Goal: Task Accomplishment & Management: Manage account settings

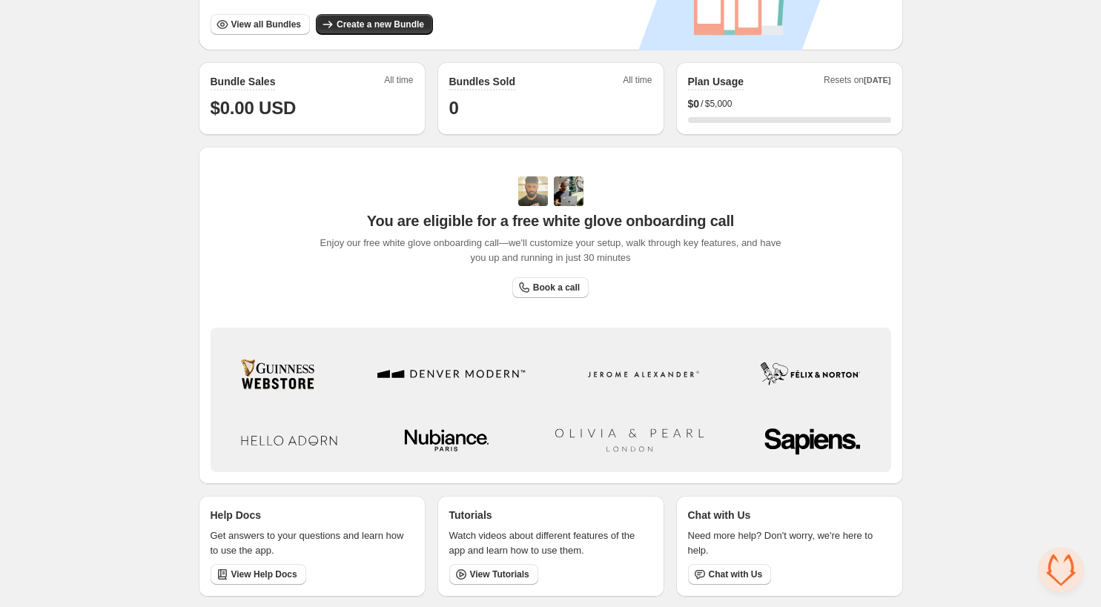
scroll to position [345, 0]
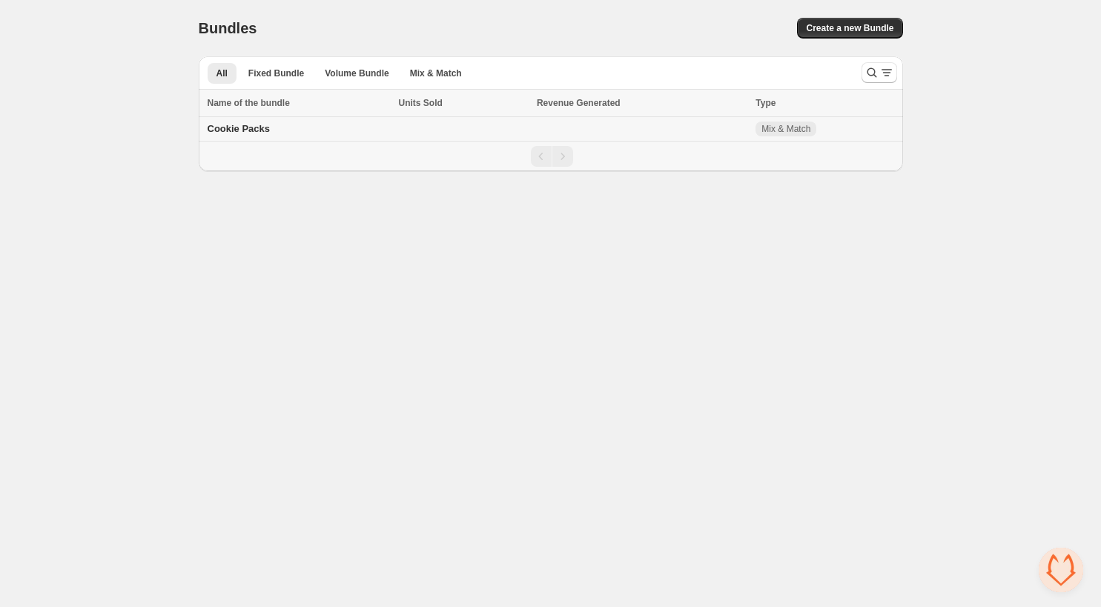
click at [237, 127] on span "Cookie Packs" at bounding box center [239, 128] width 63 height 11
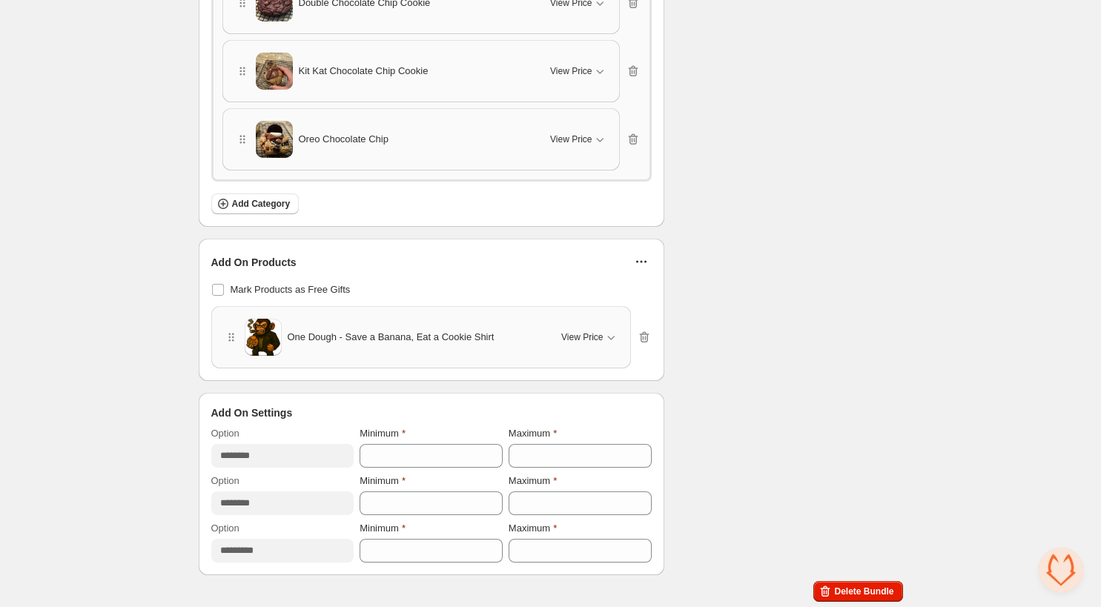
scroll to position [1066, 0]
click at [643, 336] on icon "button" at bounding box center [642, 338] width 1 height 4
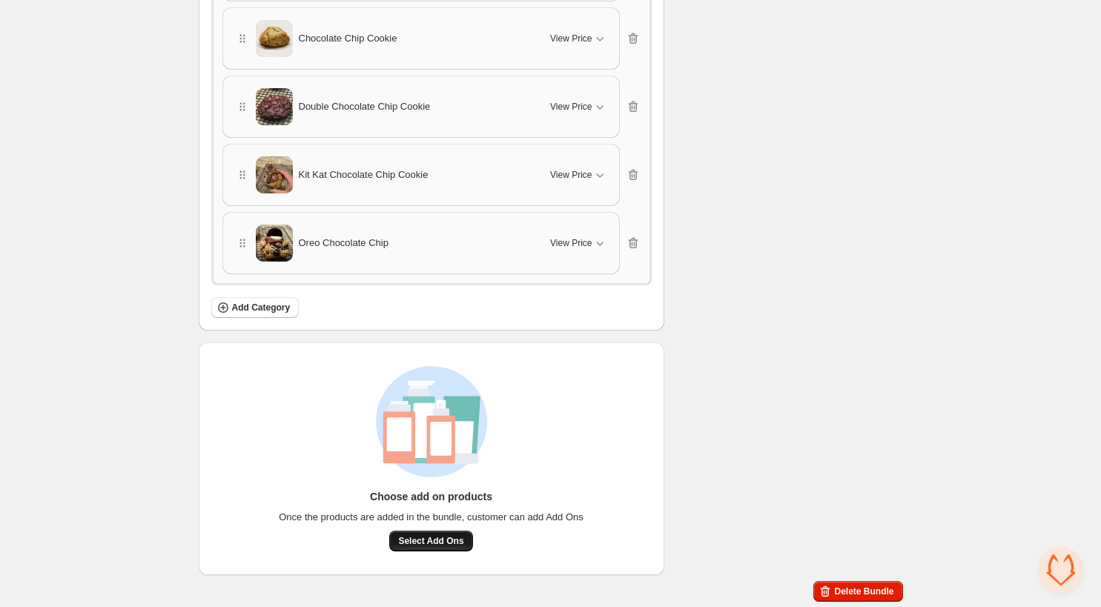
click at [443, 536] on span "Select Add Ons" at bounding box center [430, 541] width 65 height 12
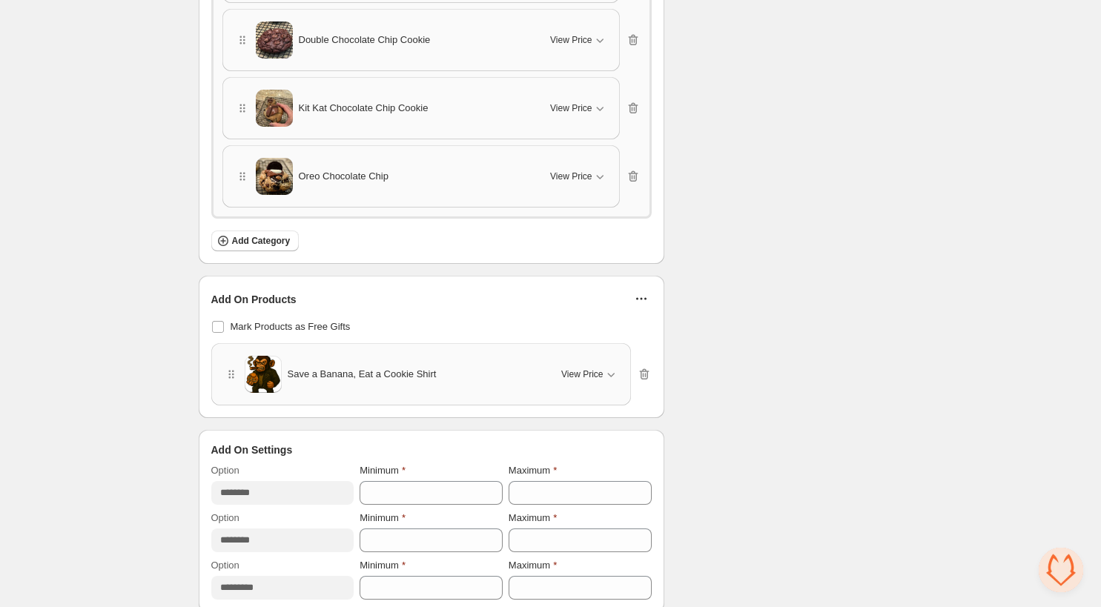
scroll to position [1063, 0]
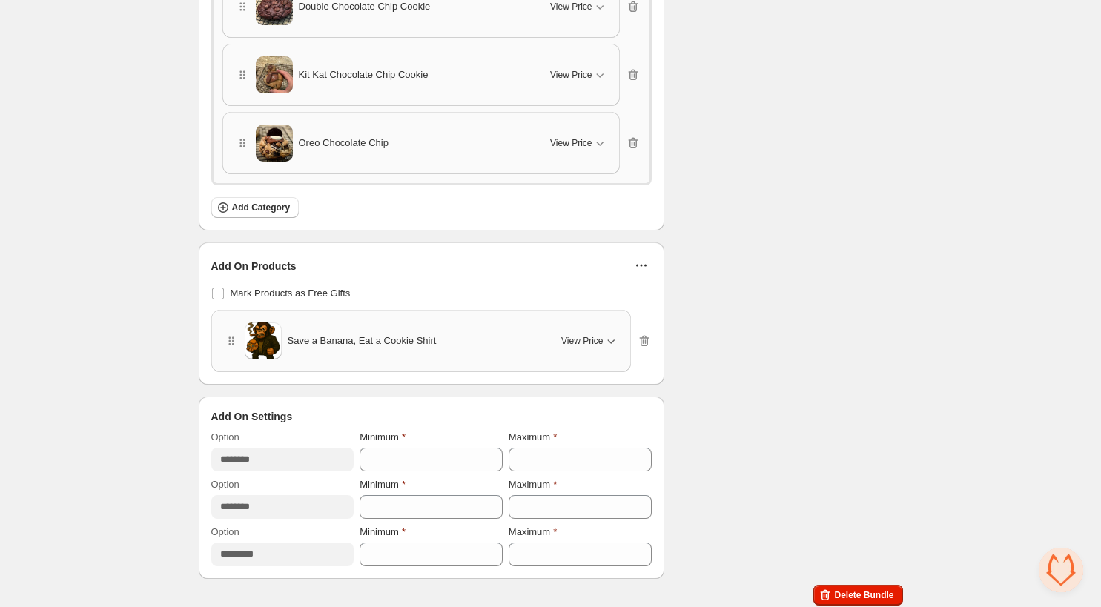
click at [611, 342] on icon "button" at bounding box center [610, 341] width 7 height 4
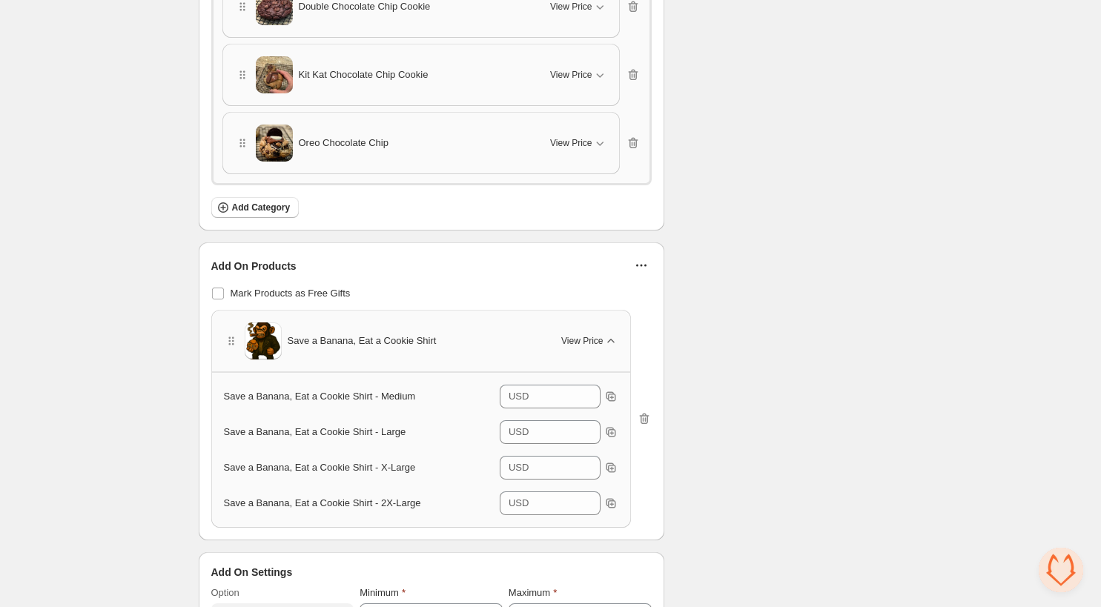
click at [614, 340] on icon "button" at bounding box center [610, 341] width 15 height 15
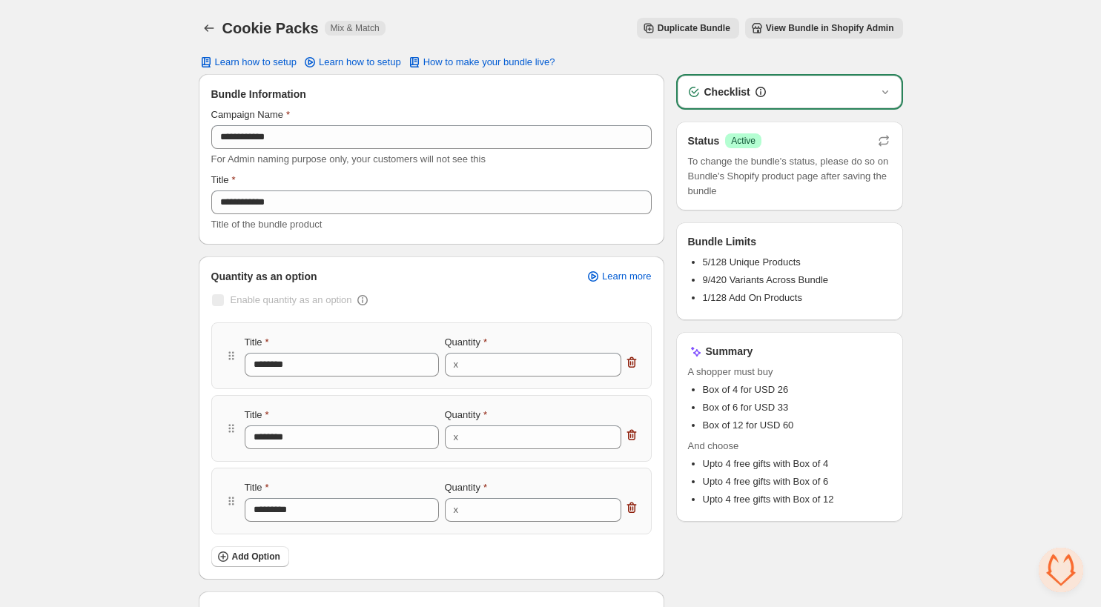
scroll to position [0, 0]
click at [484, 63] on span "How to make your bundle live?" at bounding box center [489, 62] width 132 height 12
click at [818, 28] on span "View Bundle in Shopify Admin" at bounding box center [830, 28] width 128 height 12
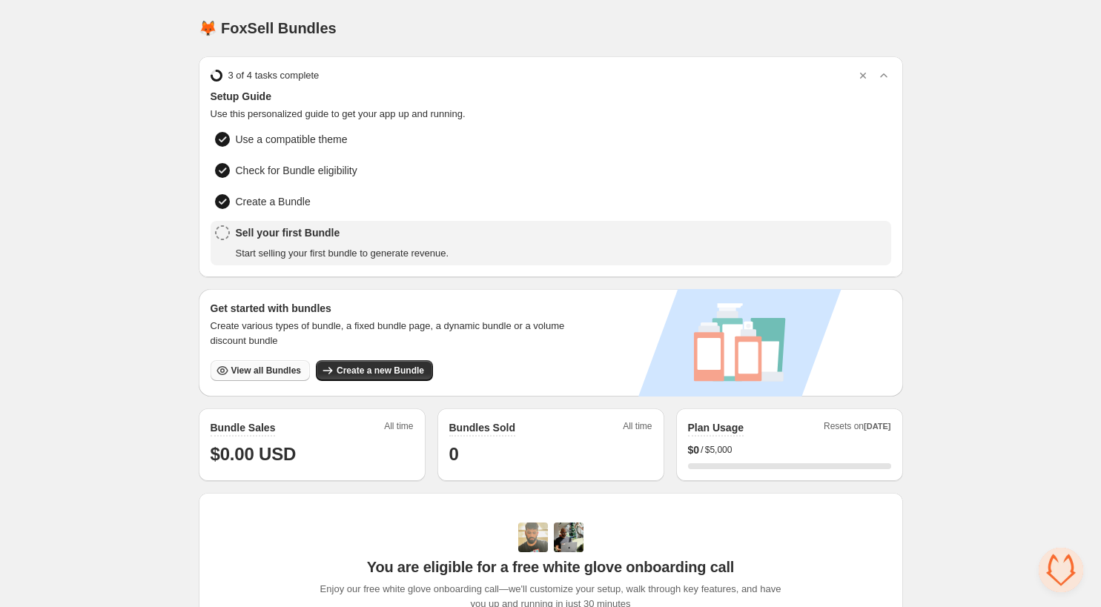
click at [256, 362] on button "View all Bundles" at bounding box center [259, 370] width 99 height 21
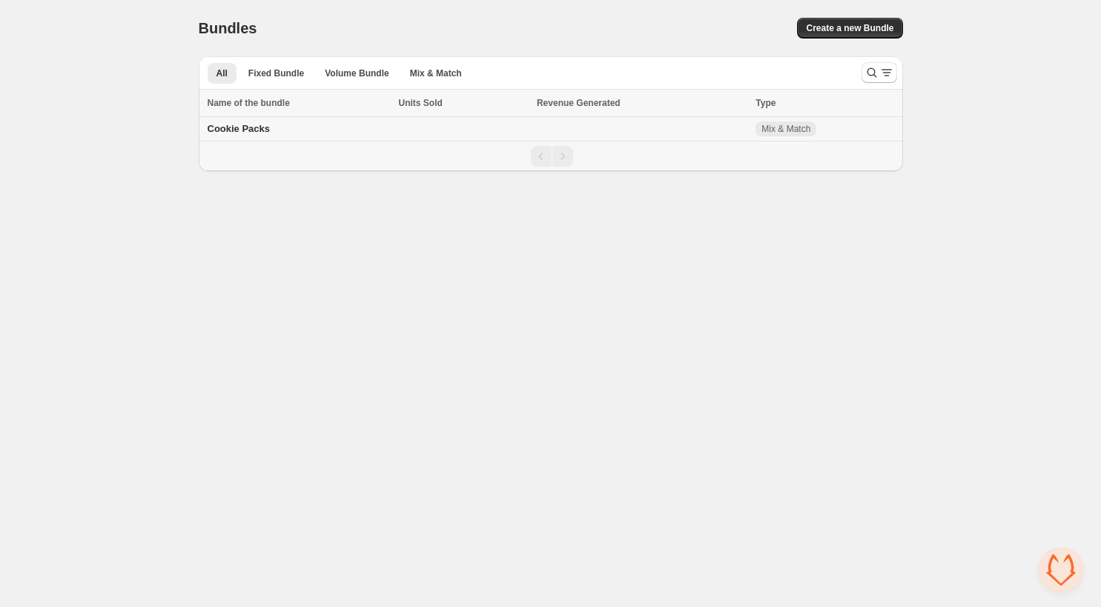
click at [243, 134] on span "Cookie Packs" at bounding box center [239, 128] width 63 height 11
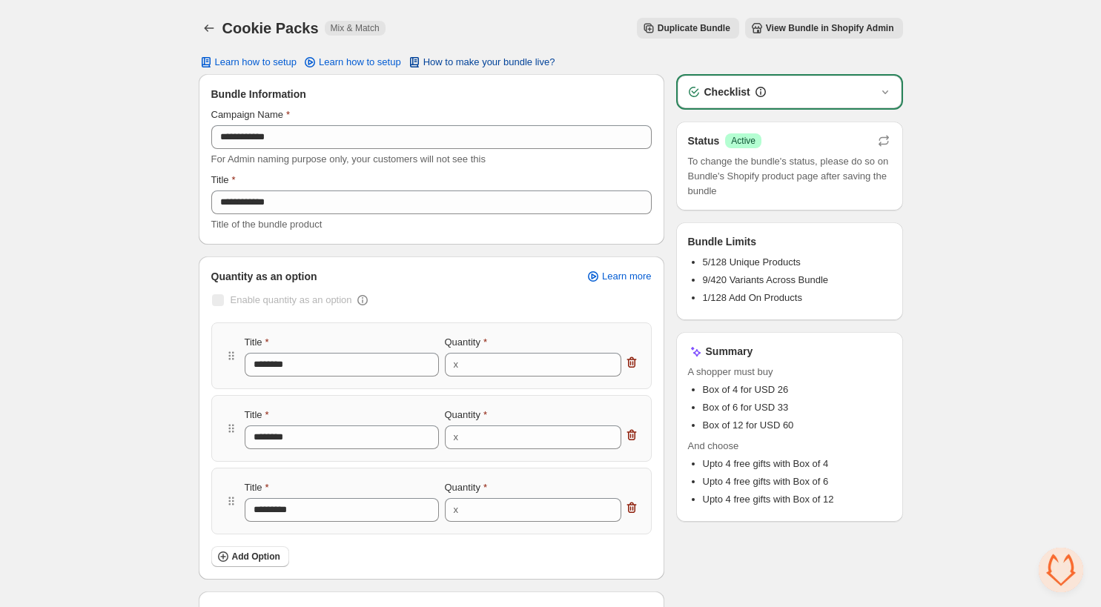
click at [498, 61] on span "How to make your bundle live?" at bounding box center [489, 62] width 132 height 12
click at [474, 61] on span "How to make your bundle live?" at bounding box center [489, 62] width 132 height 12
click at [795, 27] on span "View Bundle in Shopify Admin" at bounding box center [830, 28] width 128 height 12
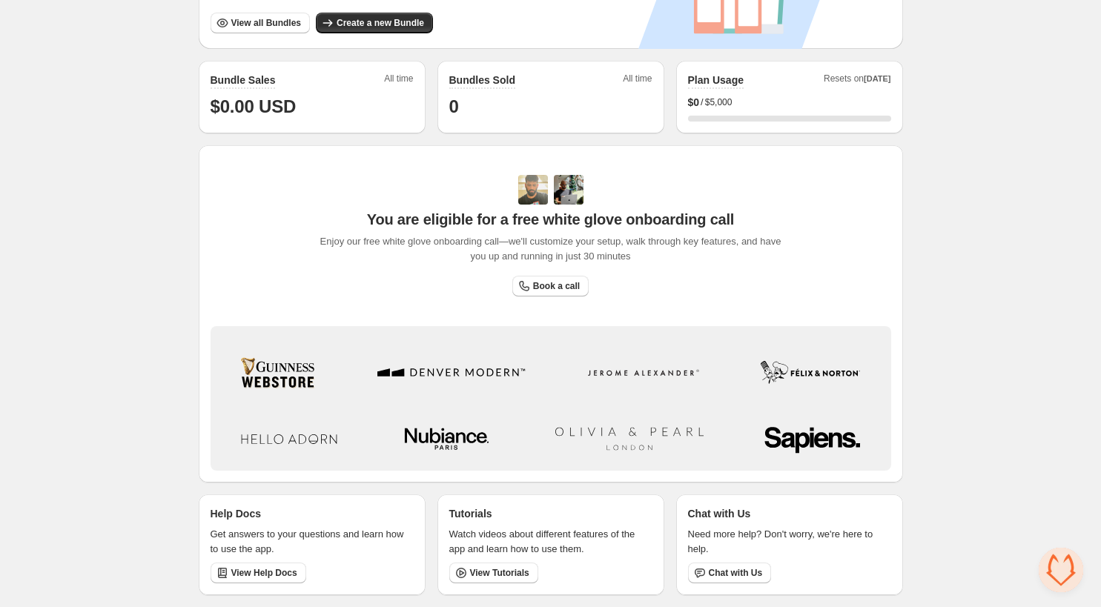
scroll to position [348, 0]
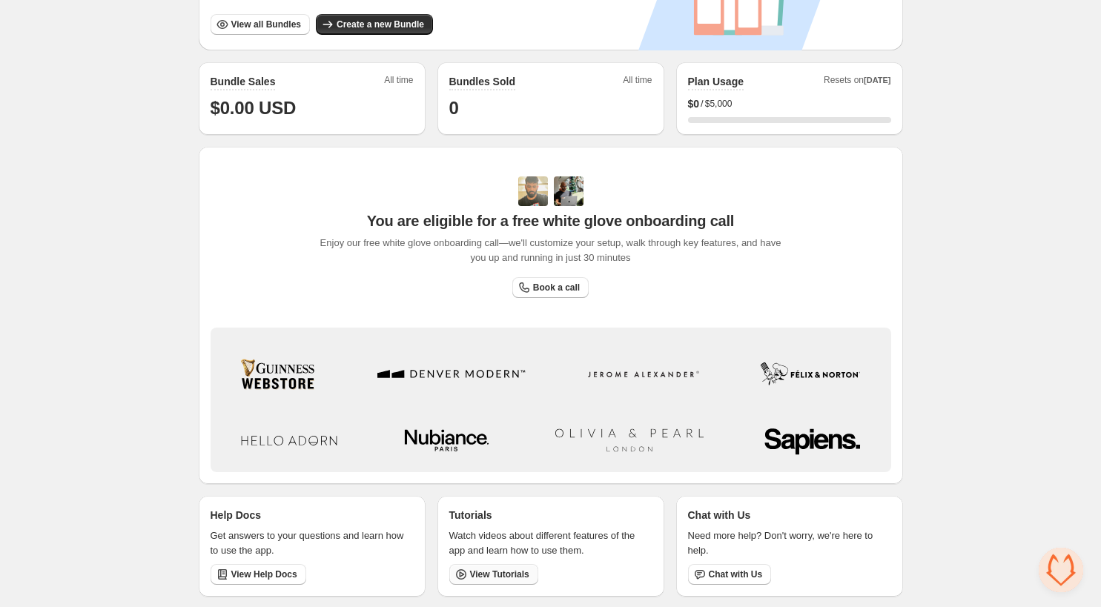
click at [500, 571] on span "View Tutorials" at bounding box center [499, 574] width 59 height 12
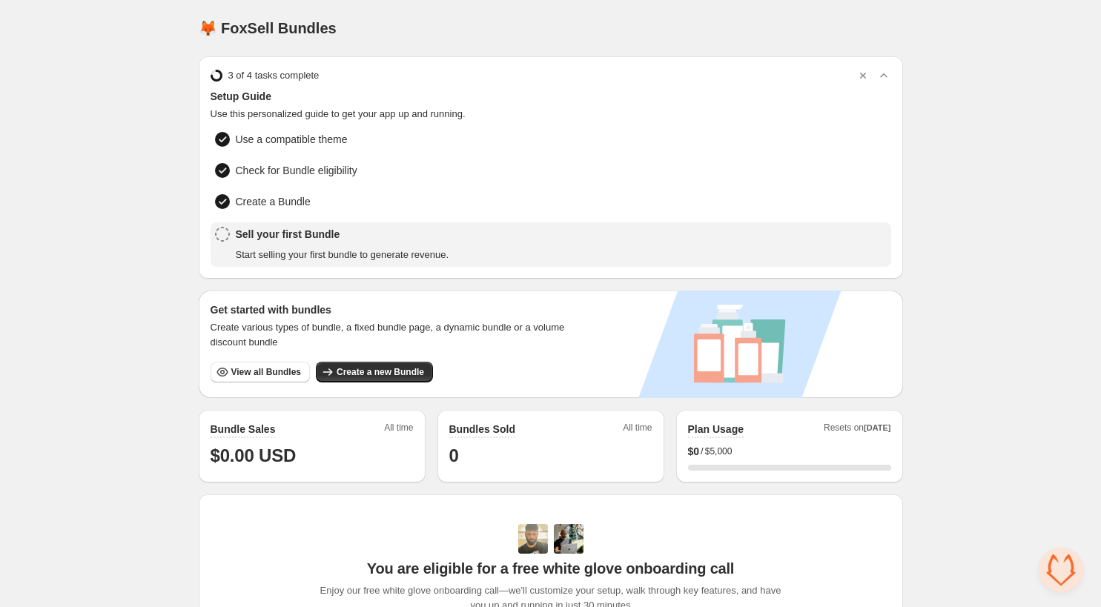
scroll to position [0, 0]
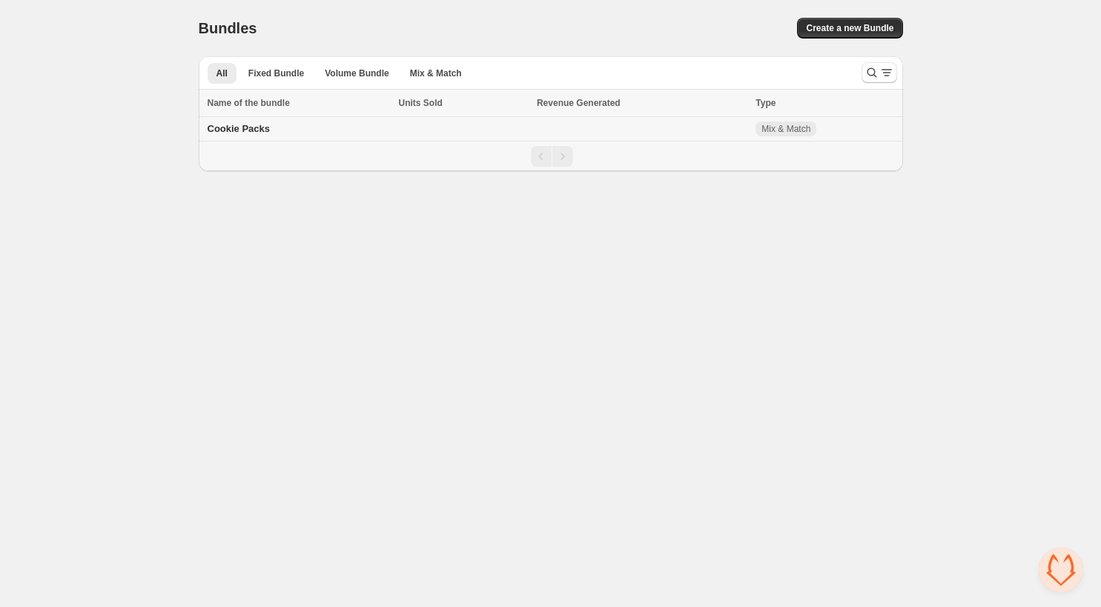
click at [259, 127] on span "Cookie Packs" at bounding box center [239, 128] width 63 height 11
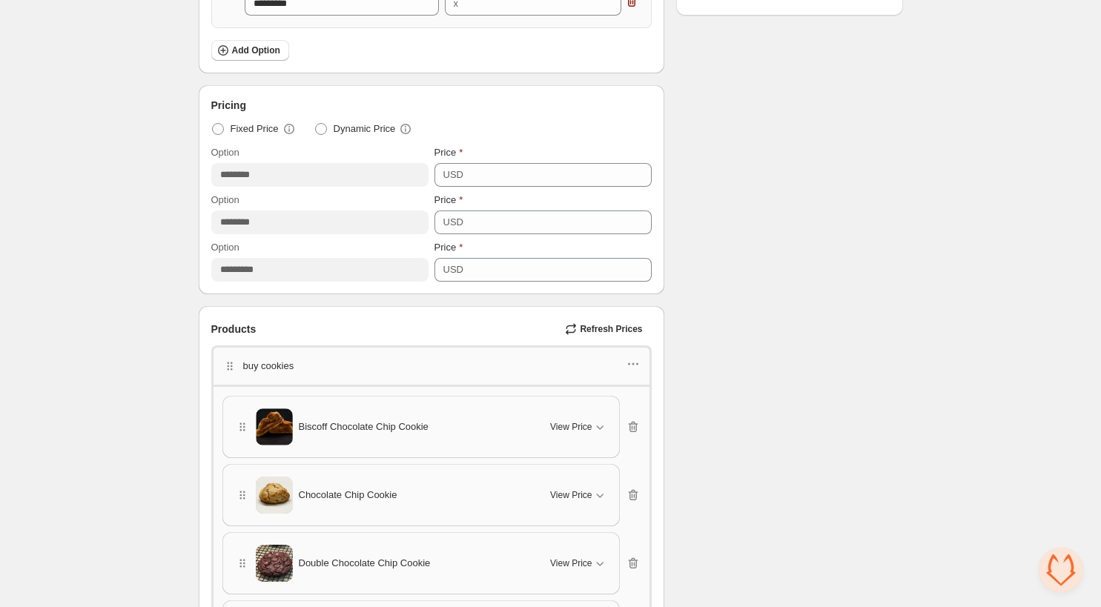
scroll to position [505, 0]
click at [263, 368] on p "buy cookies" at bounding box center [268, 366] width 51 height 15
click at [634, 366] on icon "button" at bounding box center [633, 364] width 15 height 15
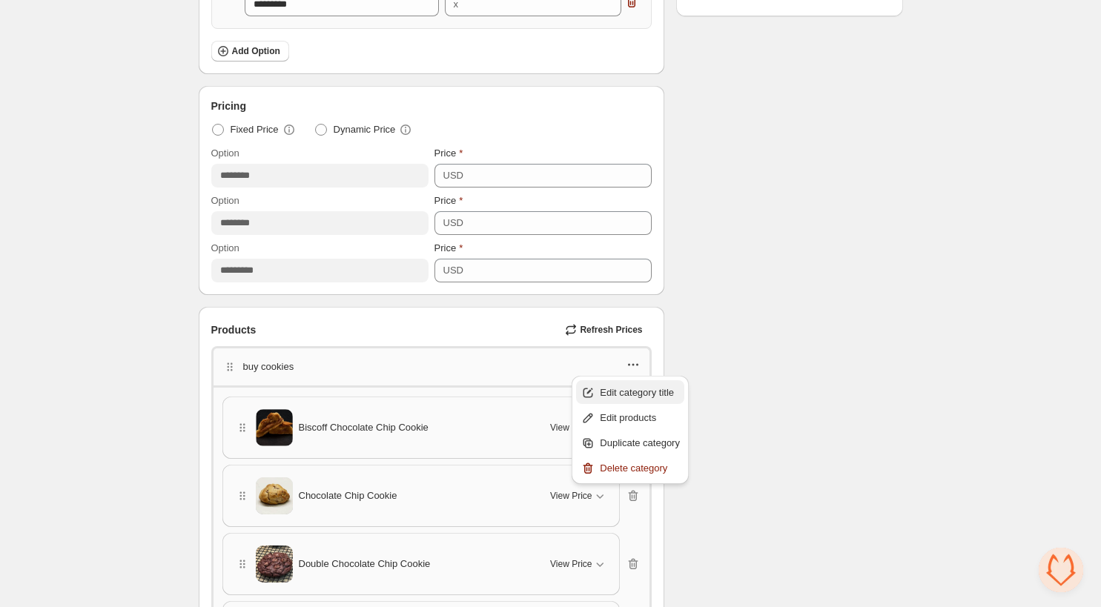
click at [636, 387] on span "Edit category title" at bounding box center [640, 392] width 80 height 15
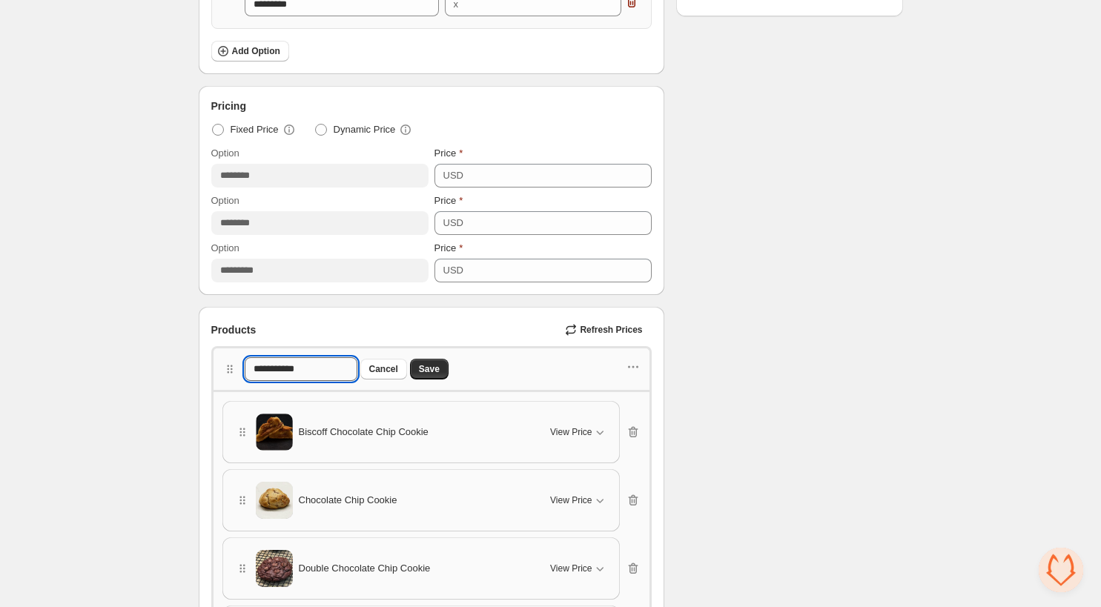
drag, startPoint x: 339, startPoint y: 370, endPoint x: 253, endPoint y: 368, distance: 86.0
click at [253, 368] on input "**********" at bounding box center [301, 369] width 112 height 24
type input "**********"
click at [440, 368] on span "Save" at bounding box center [429, 369] width 21 height 12
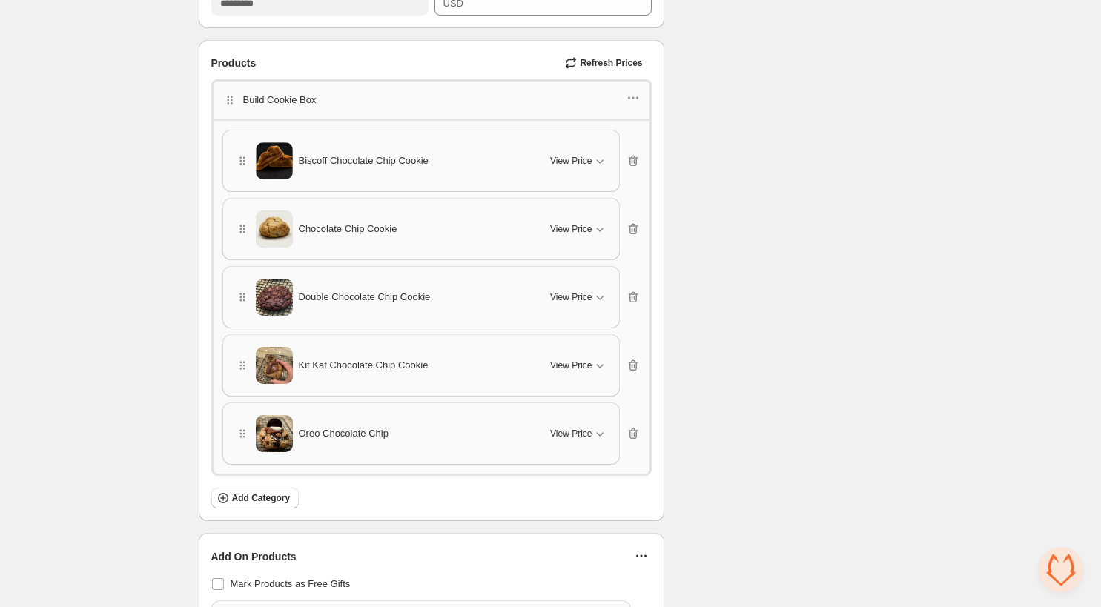
scroll to position [780, 0]
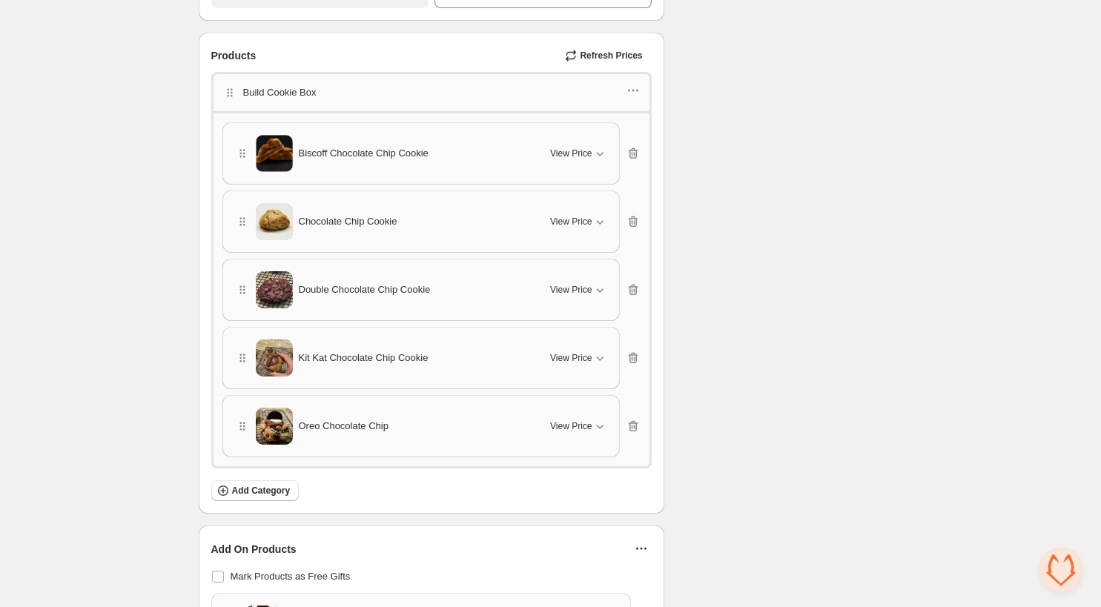
click at [617, 56] on span "Refresh Prices" at bounding box center [611, 56] width 62 height 12
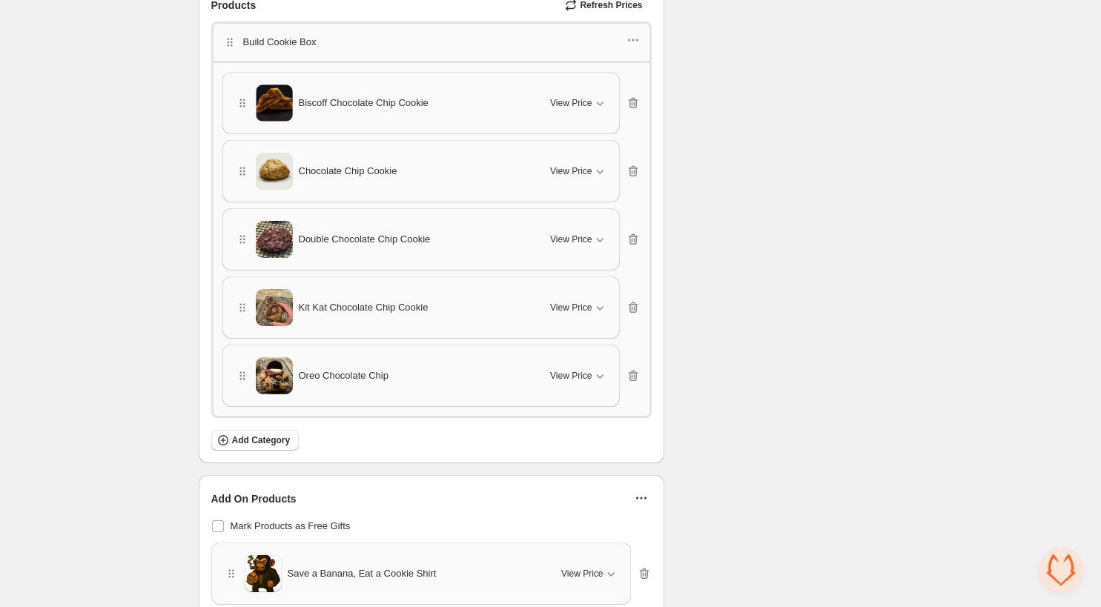
scroll to position [785, 0]
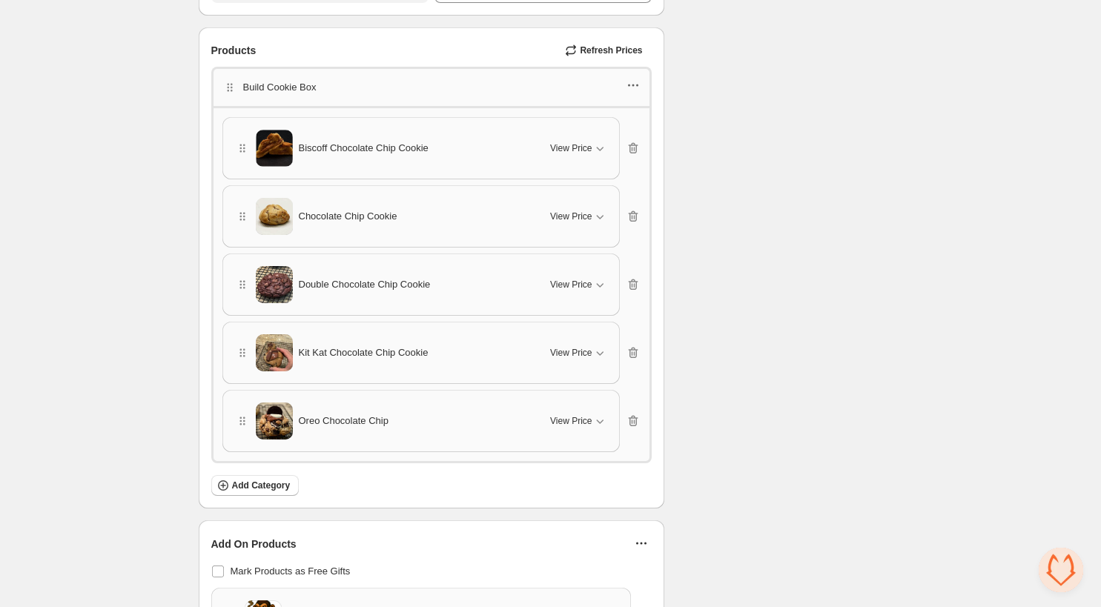
click at [632, 87] on icon "button" at bounding box center [633, 85] width 15 height 15
click at [634, 113] on span "Edit category title" at bounding box center [640, 113] width 80 height 15
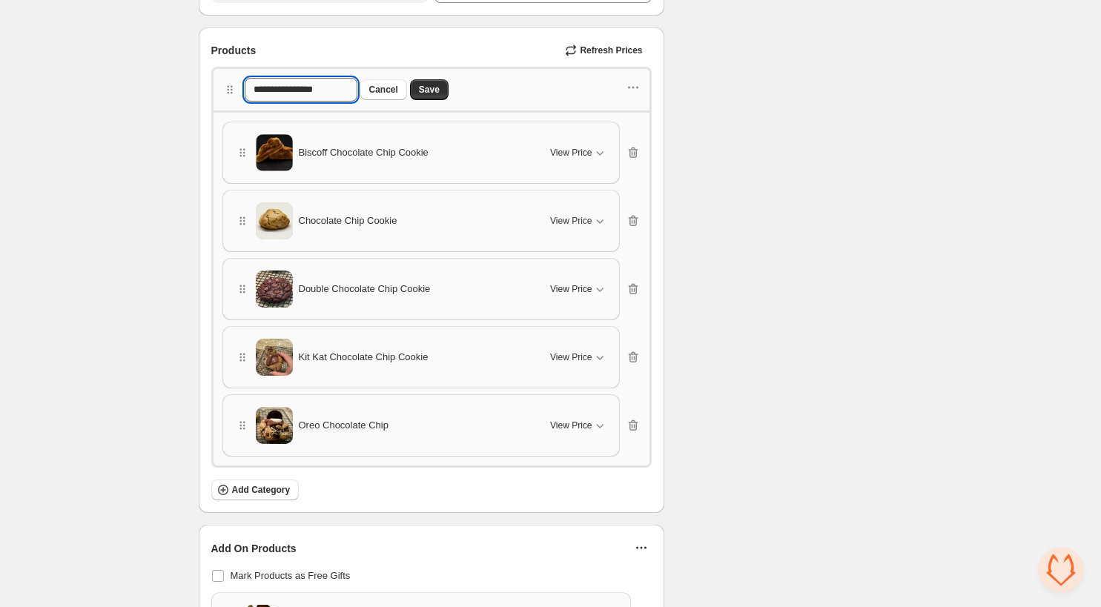
click at [283, 92] on input "**********" at bounding box center [301, 90] width 112 height 24
type input "**********"
click at [440, 88] on span "Save" at bounding box center [429, 90] width 21 height 12
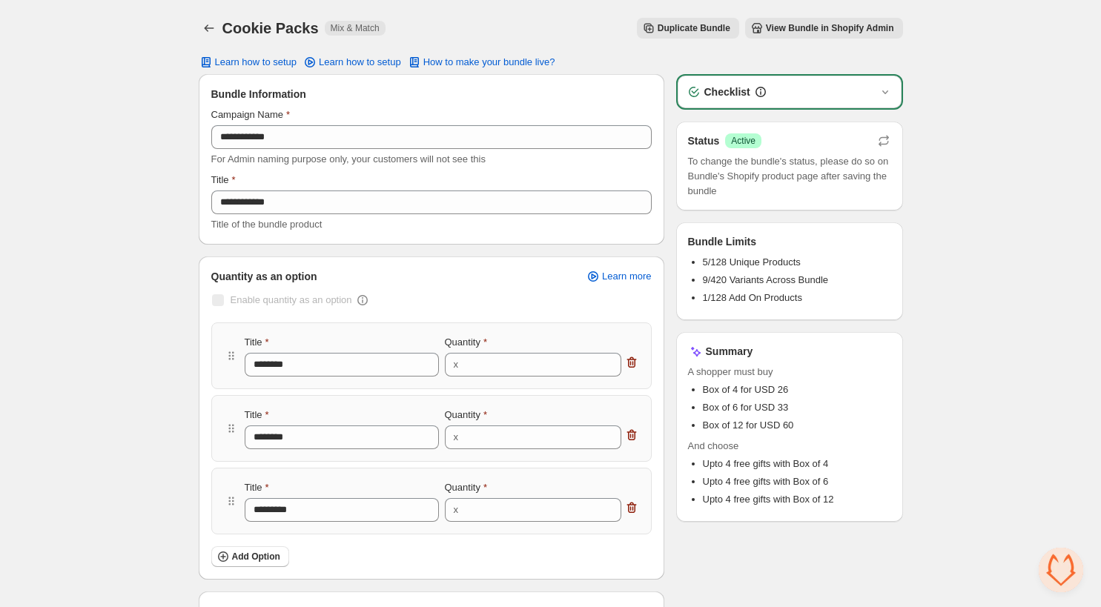
scroll to position [0, 0]
